Goal: Transaction & Acquisition: Obtain resource

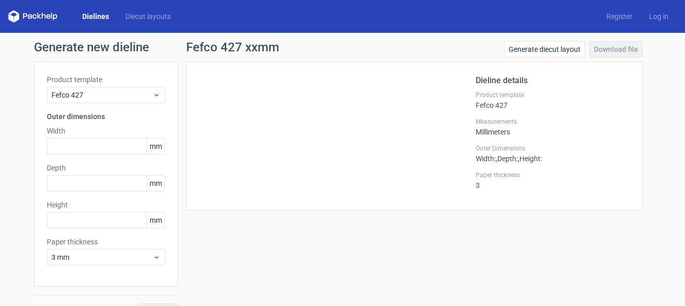
click at [47, 14] on icon at bounding box center [32, 16] width 49 height 12
click at [94, 20] on link "Dielines" at bounding box center [95, 16] width 43 height 10
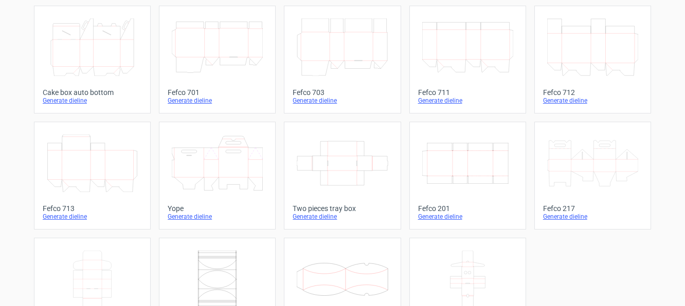
scroll to position [289, 0]
click at [445, 162] on icon "Width Depth Height" at bounding box center [467, 163] width 91 height 58
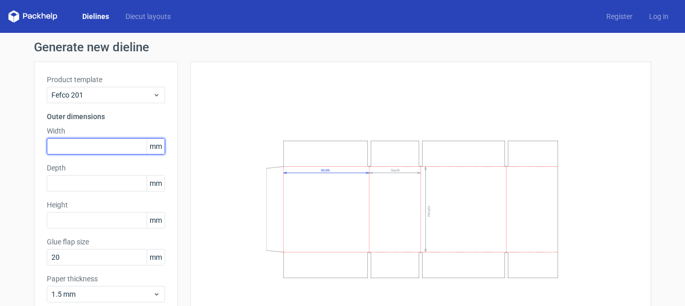
click at [65, 146] on input "text" at bounding box center [106, 146] width 118 height 16
type input "220"
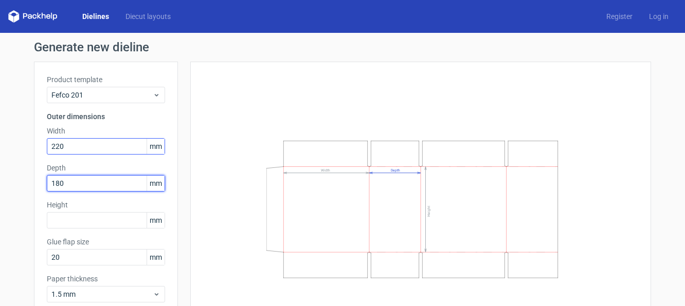
type input "180"
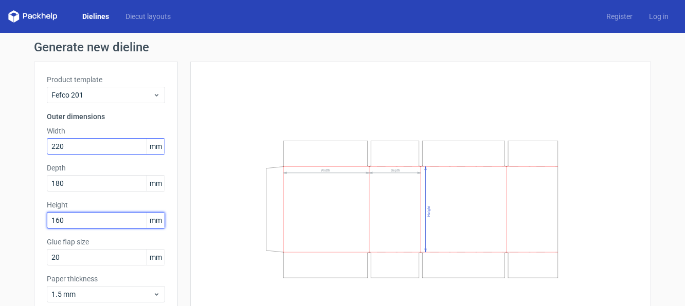
type input "160"
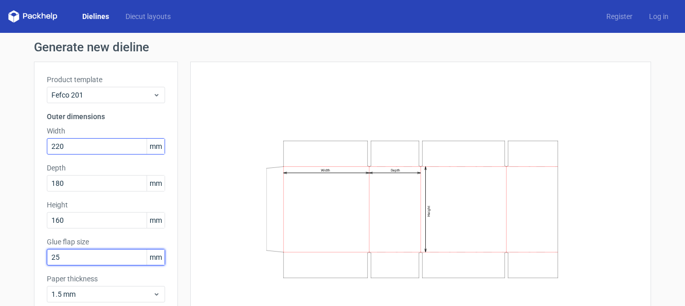
type input "25"
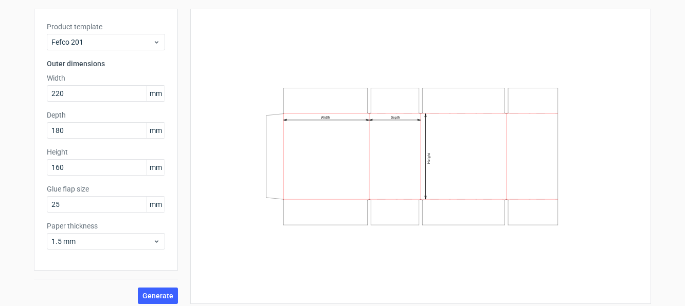
scroll to position [59, 0]
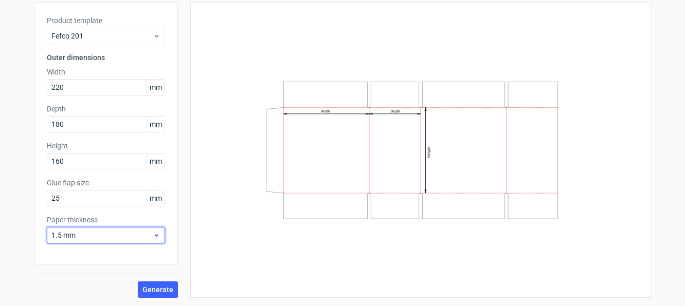
click at [155, 233] on icon at bounding box center [157, 235] width 8 height 8
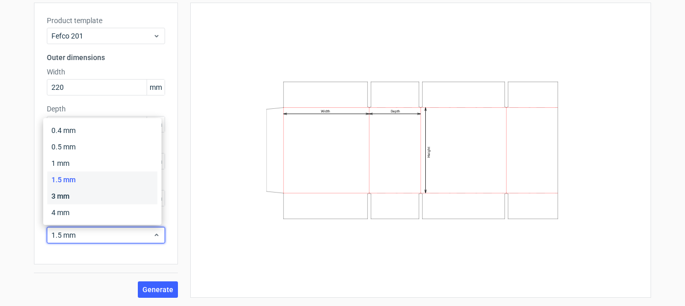
click at [117, 191] on div "3 mm" at bounding box center [102, 196] width 110 height 16
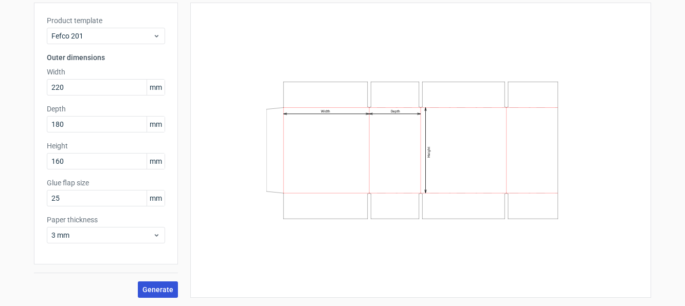
click at [163, 290] on span "Generate" at bounding box center [157, 289] width 31 height 7
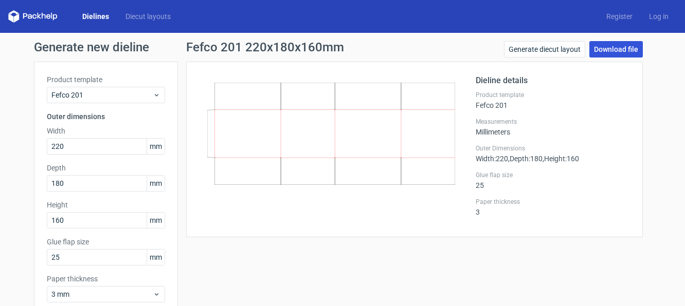
click at [621, 45] on link "Download file" at bounding box center [615, 49] width 53 height 16
